Goal: Information Seeking & Learning: Learn about a topic

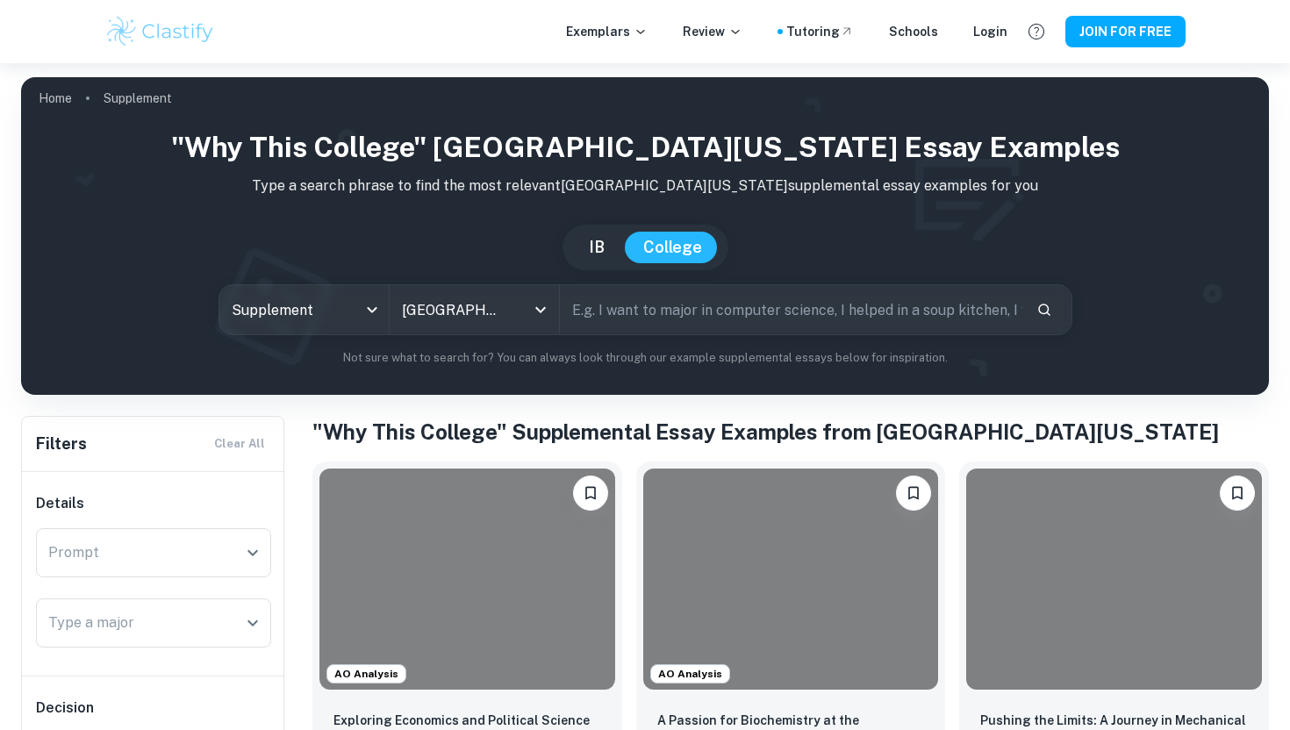
scroll to position [408, 0]
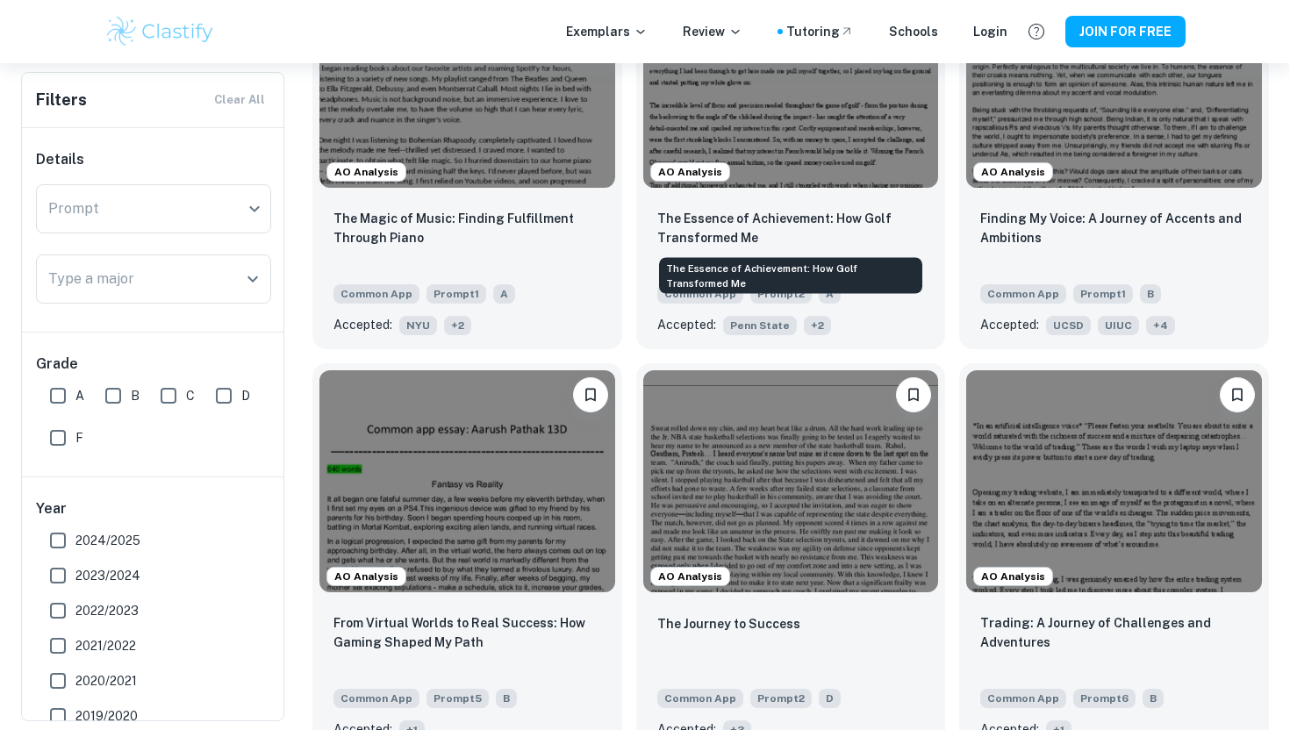
scroll to position [644, 0]
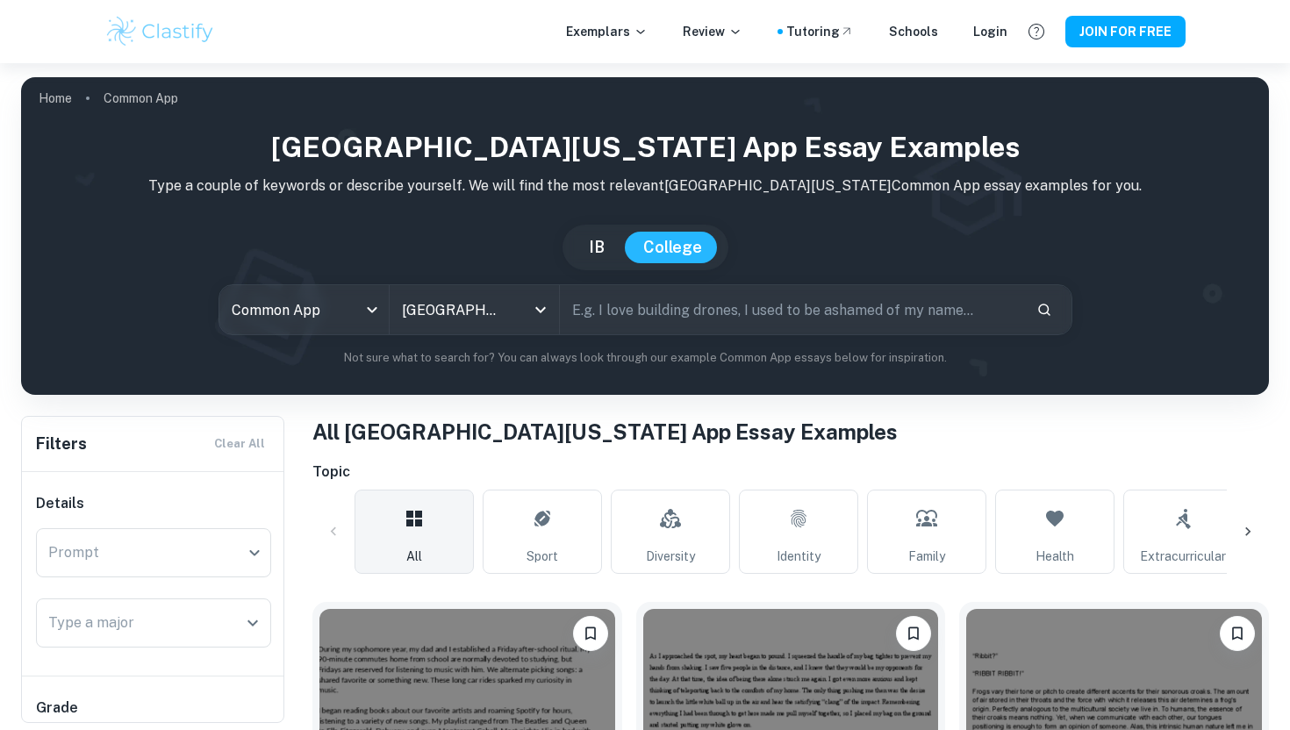
click at [655, 306] on input "text" at bounding box center [791, 309] width 463 height 49
type input "uw madison"
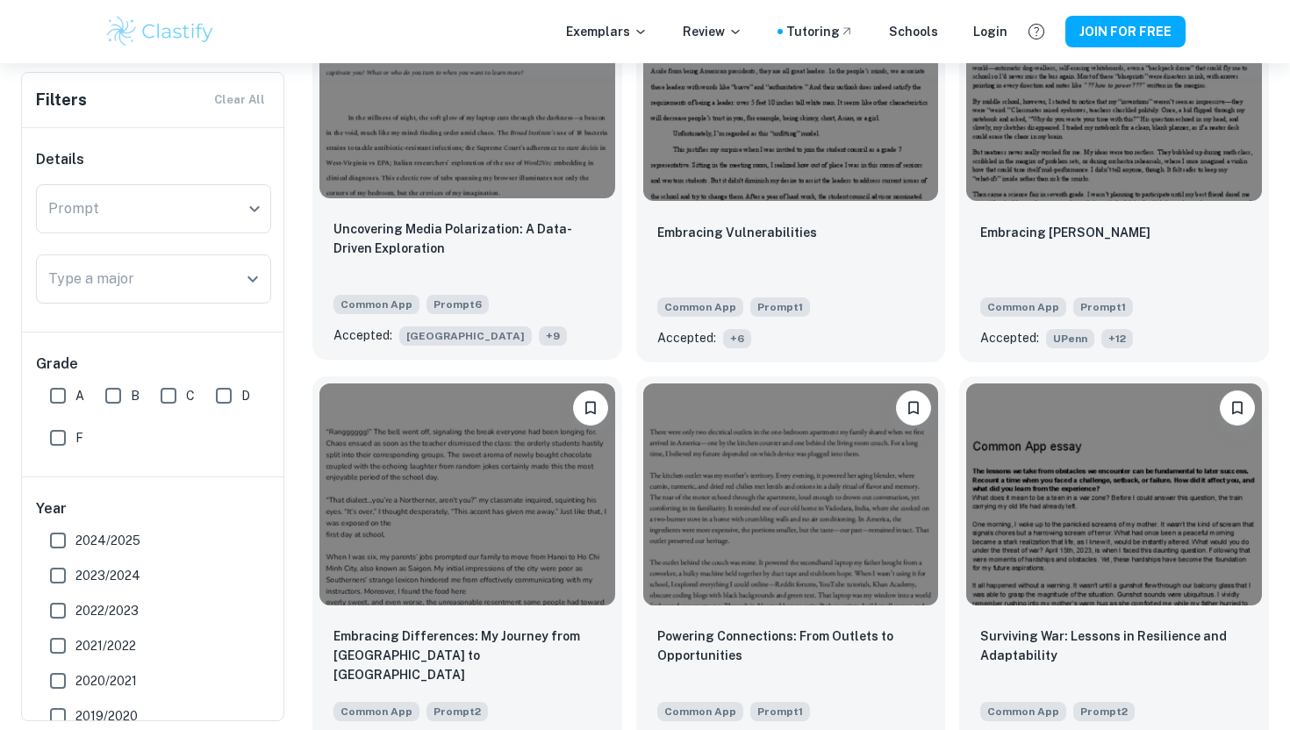
scroll to position [631, 0]
